Goal: Information Seeking & Learning: Learn about a topic

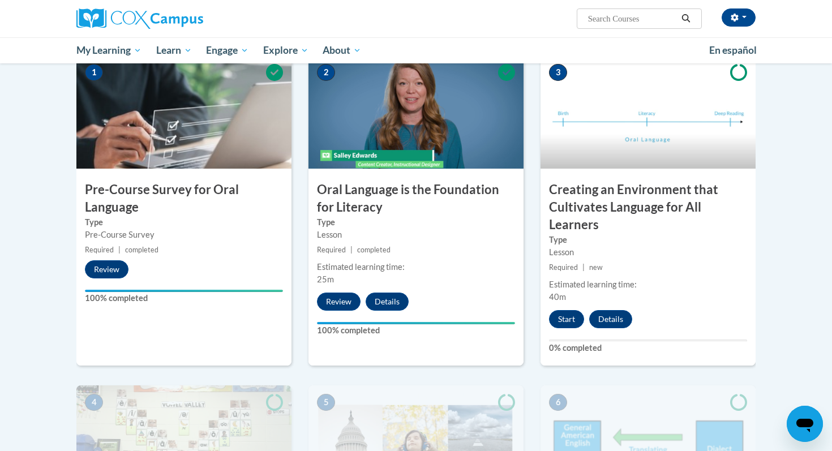
scroll to position [322, 0]
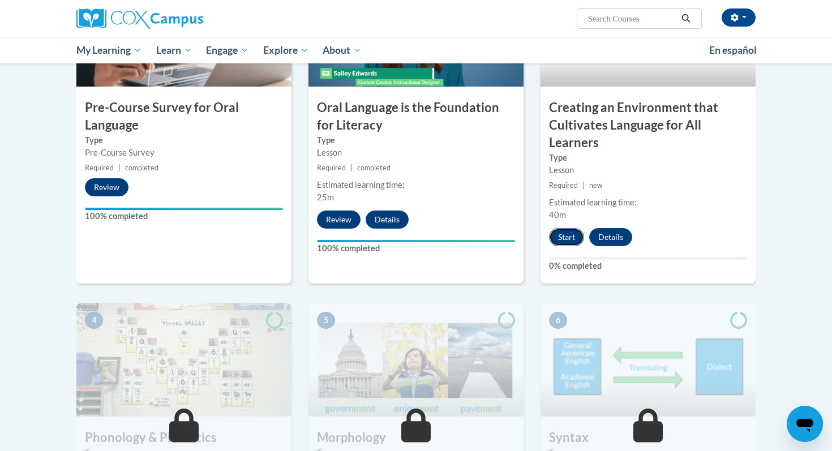
click at [564, 241] on button "Start" at bounding box center [566, 237] width 35 height 18
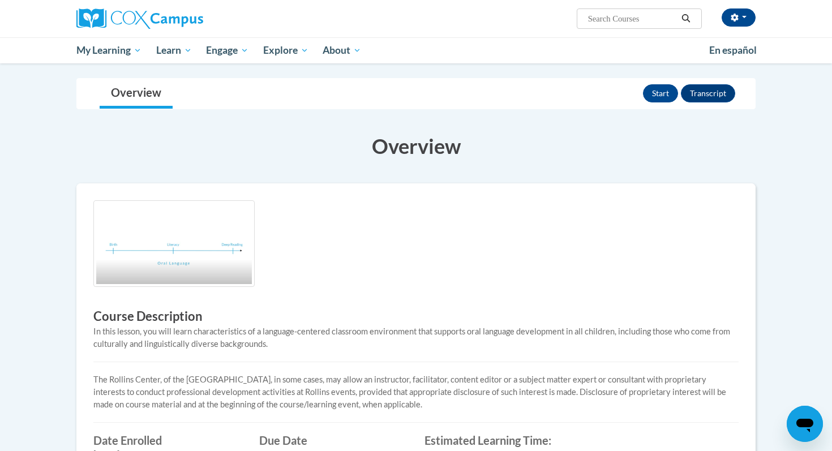
scroll to position [149, 0]
click at [664, 98] on button "Start" at bounding box center [660, 94] width 35 height 18
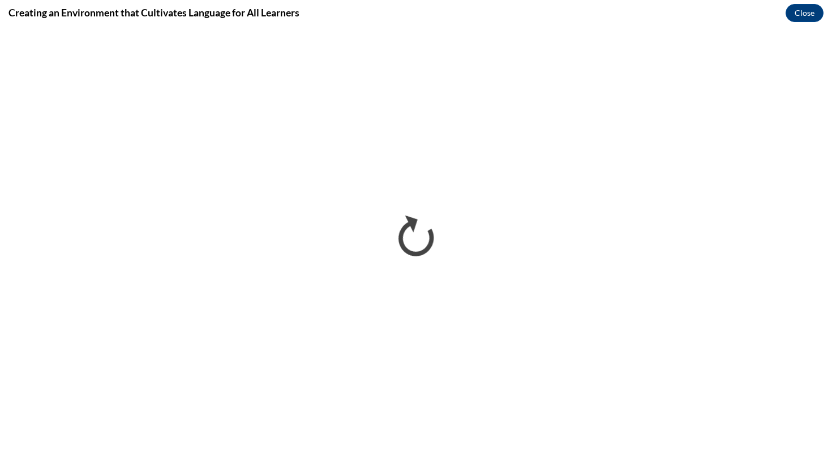
scroll to position [0, 0]
